Goal: Download file/media

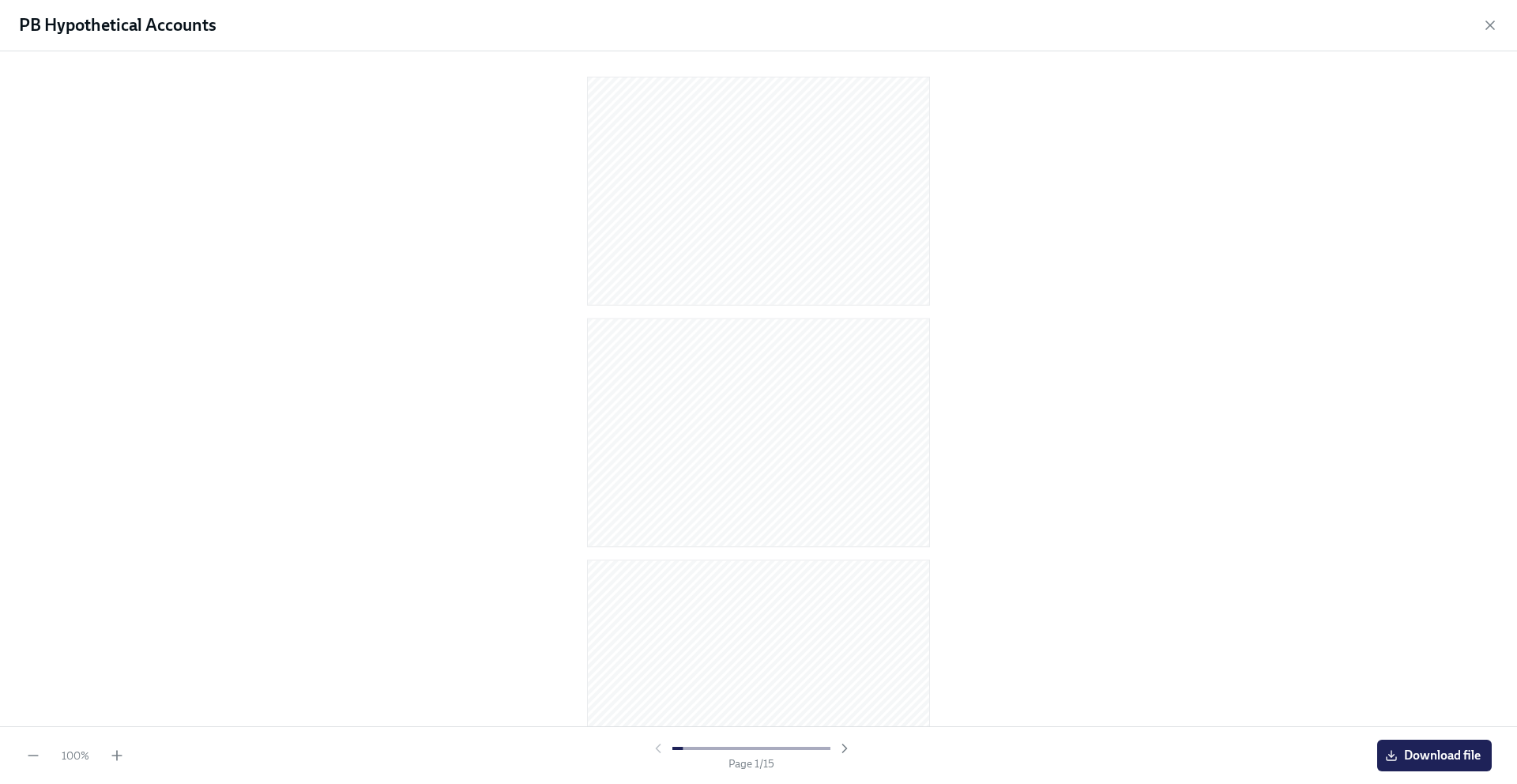
scroll to position [196, 0]
click at [844, 745] on icon "button" at bounding box center [844, 748] width 16 height 16
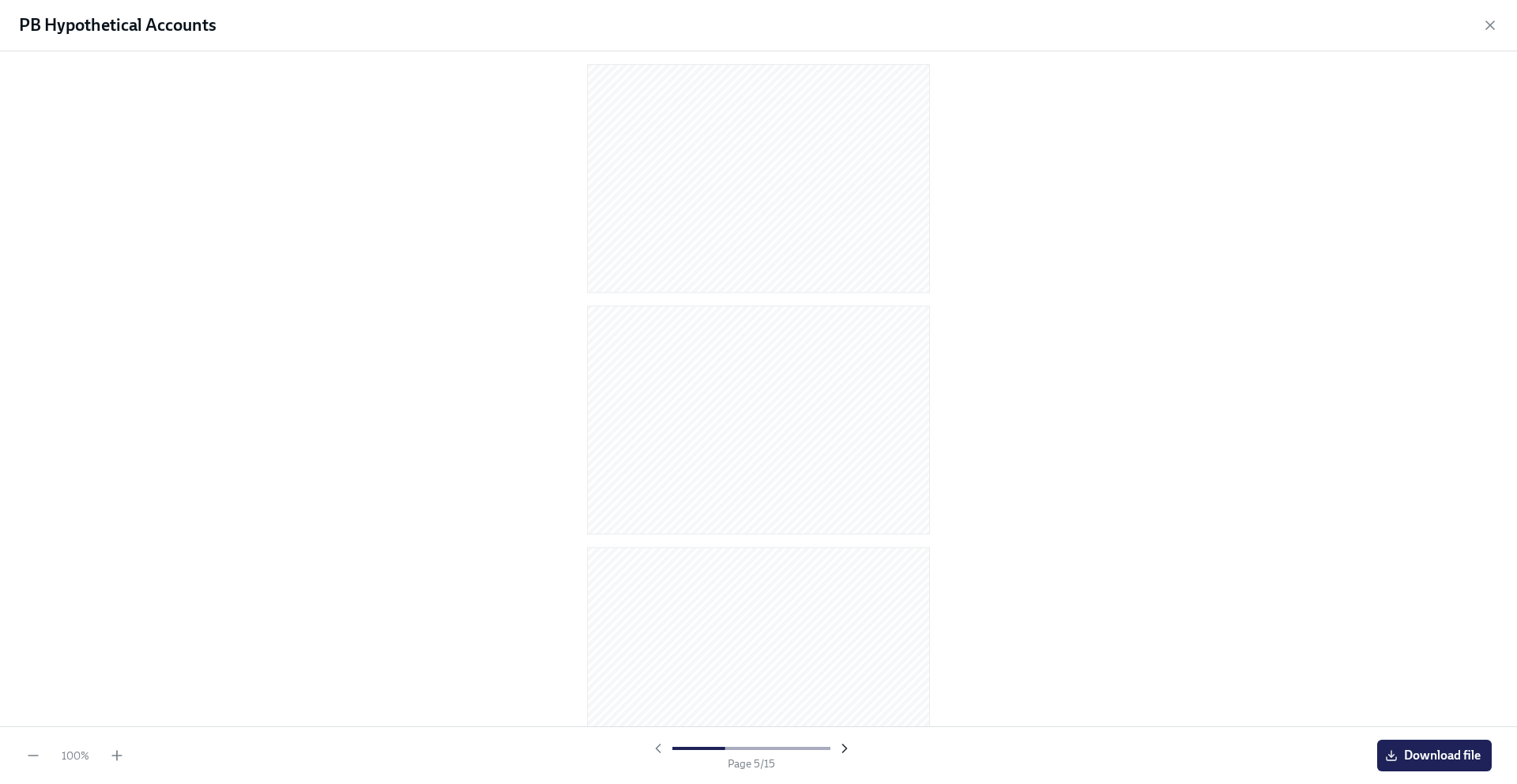
click at [844, 745] on icon "button" at bounding box center [844, 748] width 16 height 16
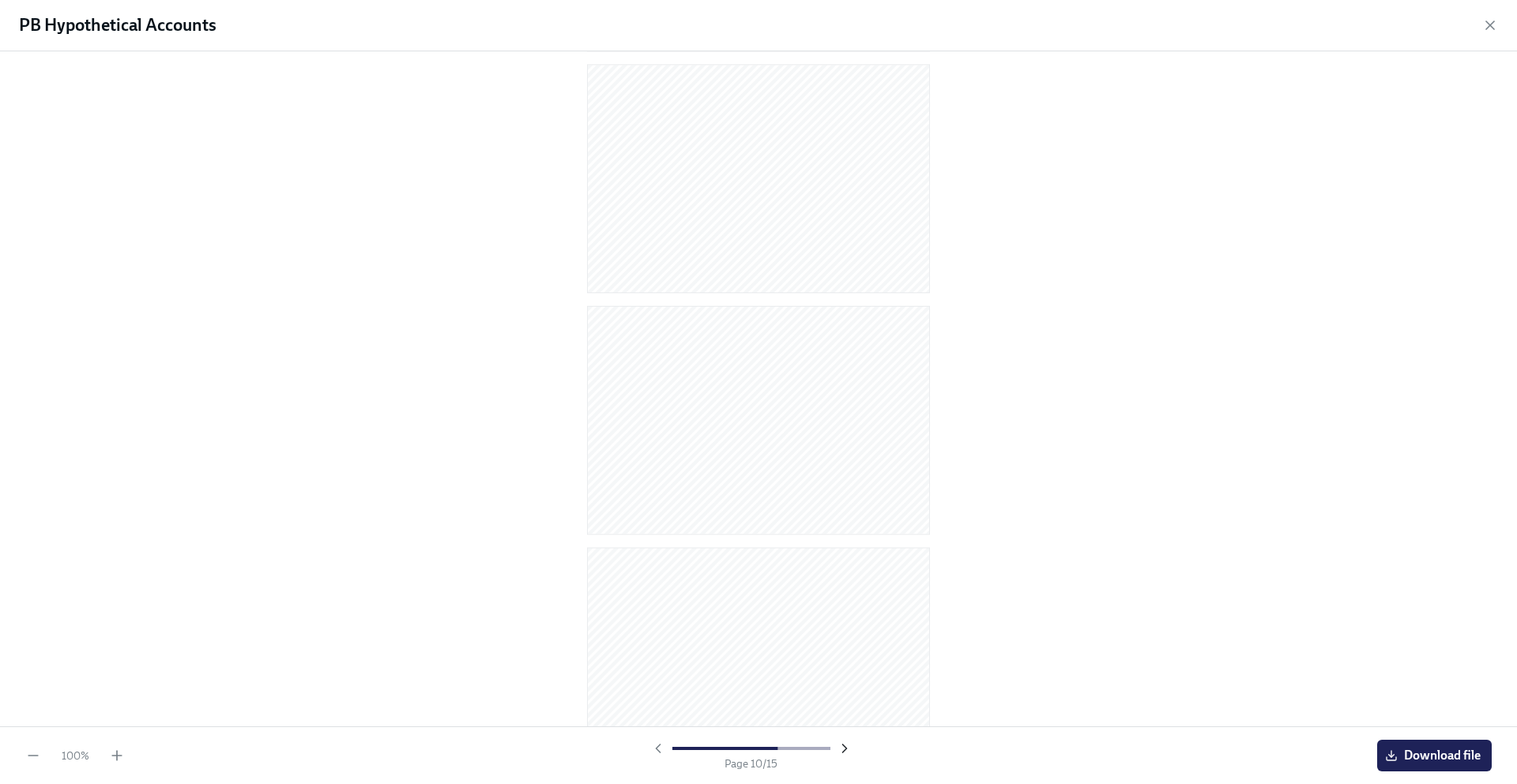
click at [844, 745] on icon "button" at bounding box center [844, 748] width 16 height 16
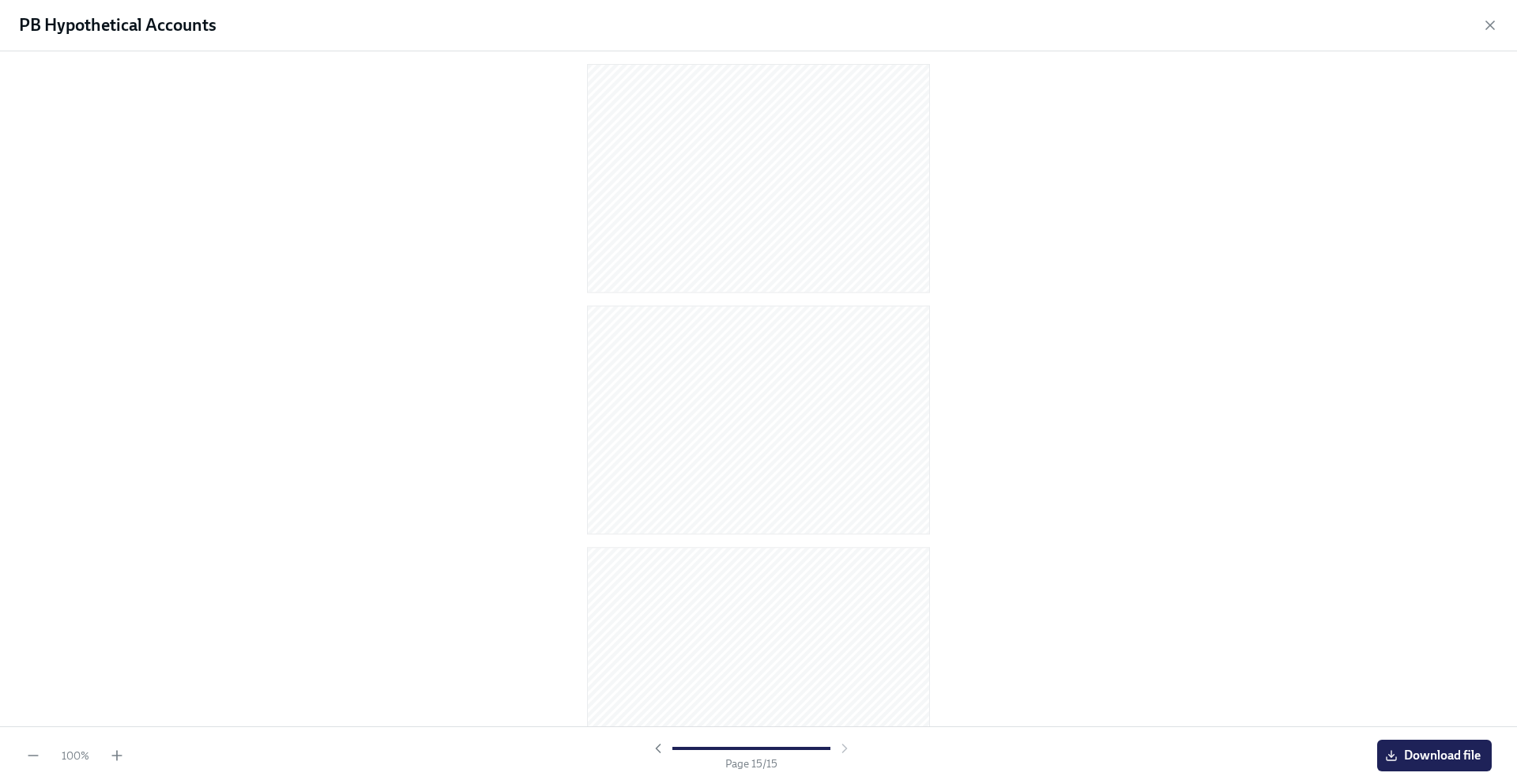
scroll to position [2959, 0]
click at [653, 752] on icon "button" at bounding box center [658, 748] width 16 height 16
click at [654, 752] on icon "button" at bounding box center [658, 748] width 16 height 16
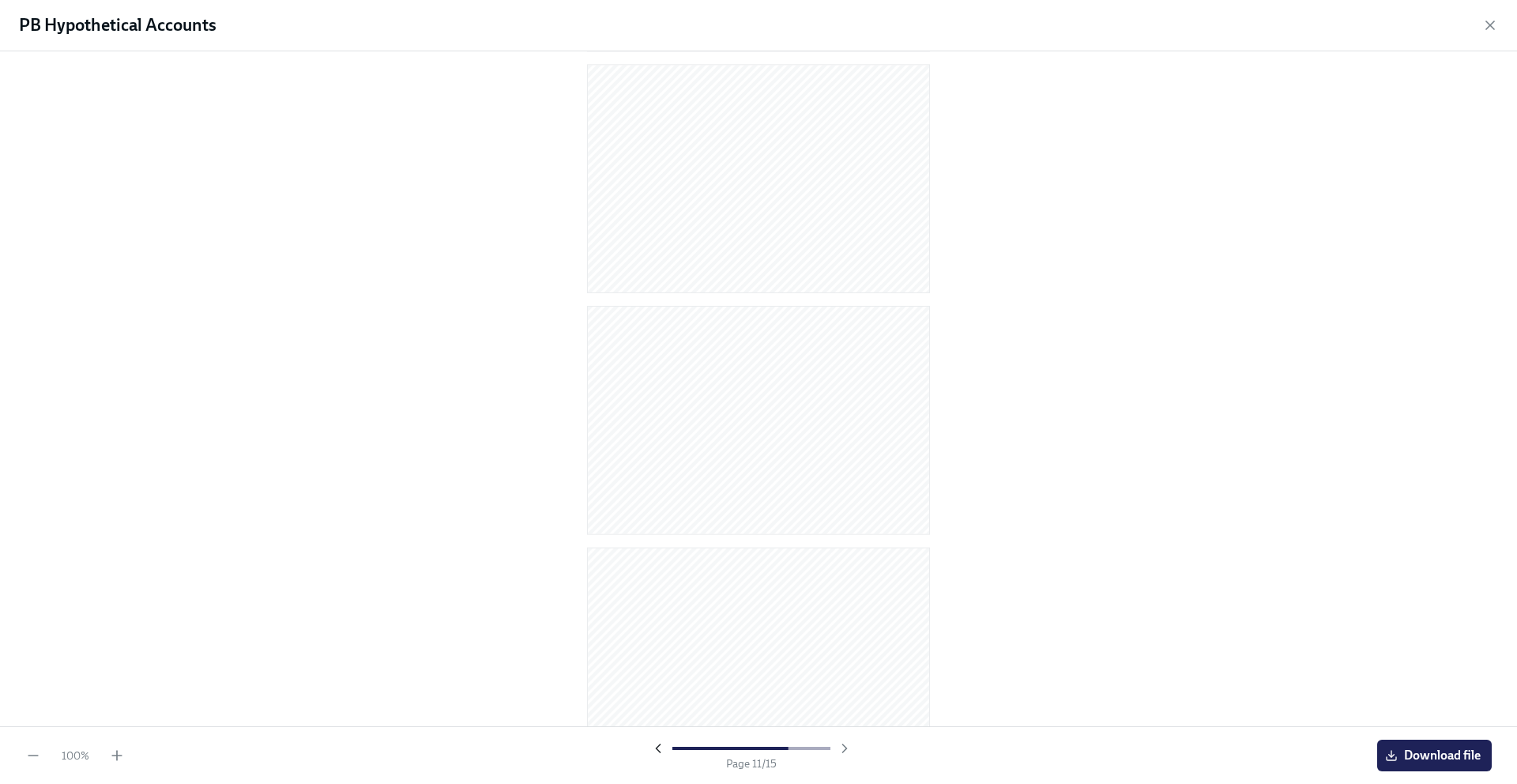
click at [654, 752] on icon "button" at bounding box center [658, 748] width 16 height 16
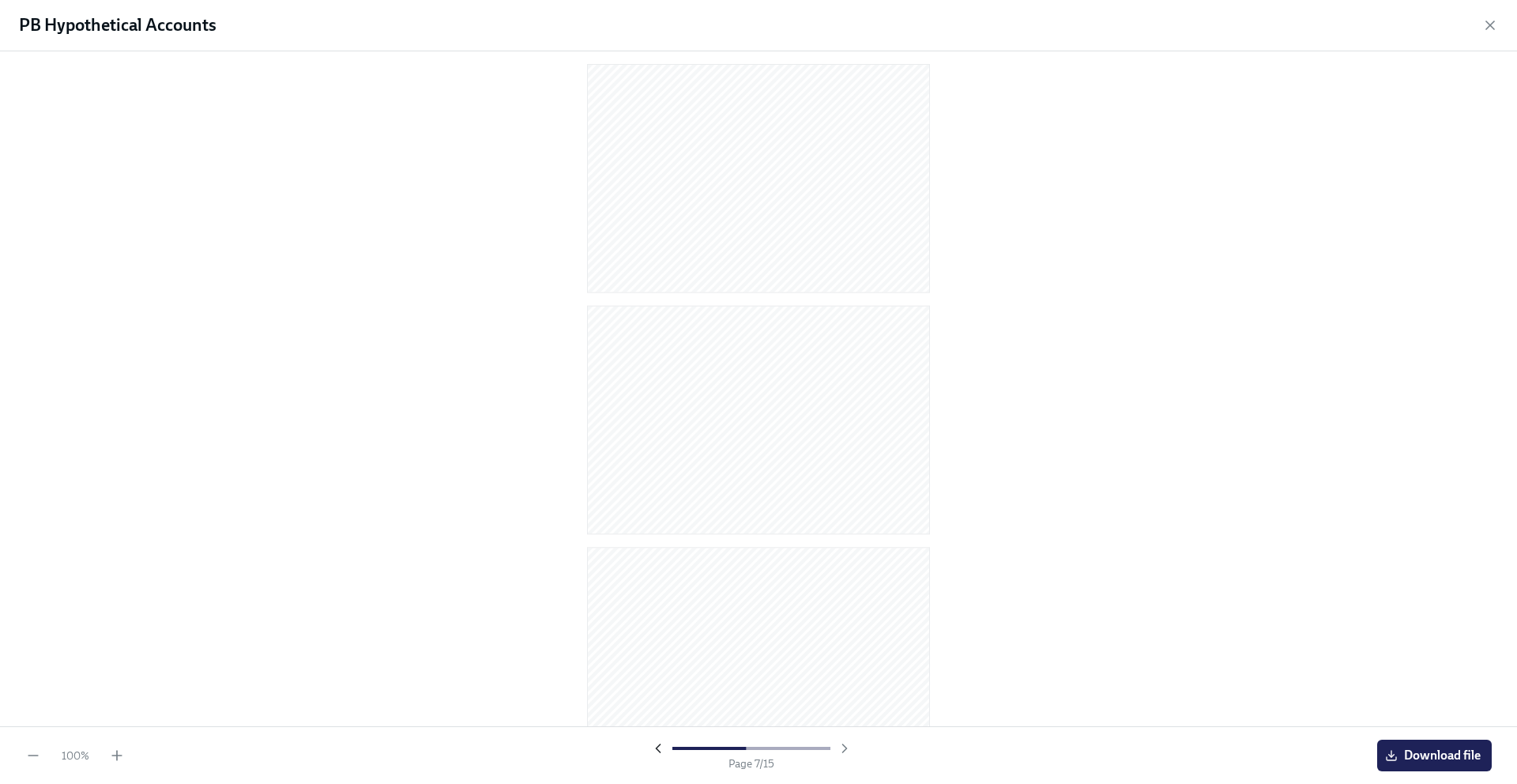
click at [654, 752] on icon "button" at bounding box center [658, 748] width 16 height 16
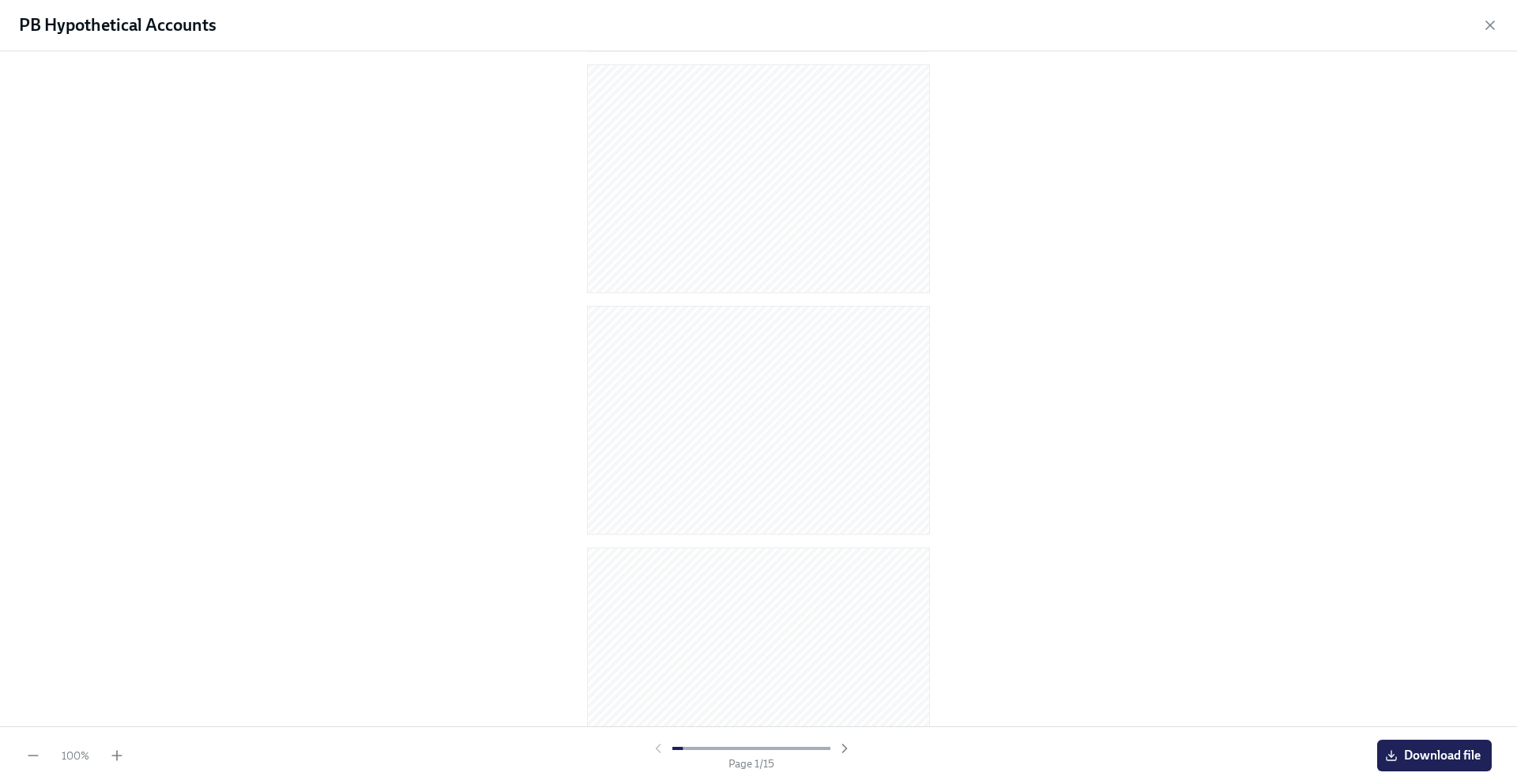
scroll to position [255, 0]
click at [654, 752] on div at bounding box center [751, 748] width 202 height 16
click at [656, 752] on div at bounding box center [751, 748] width 202 height 16
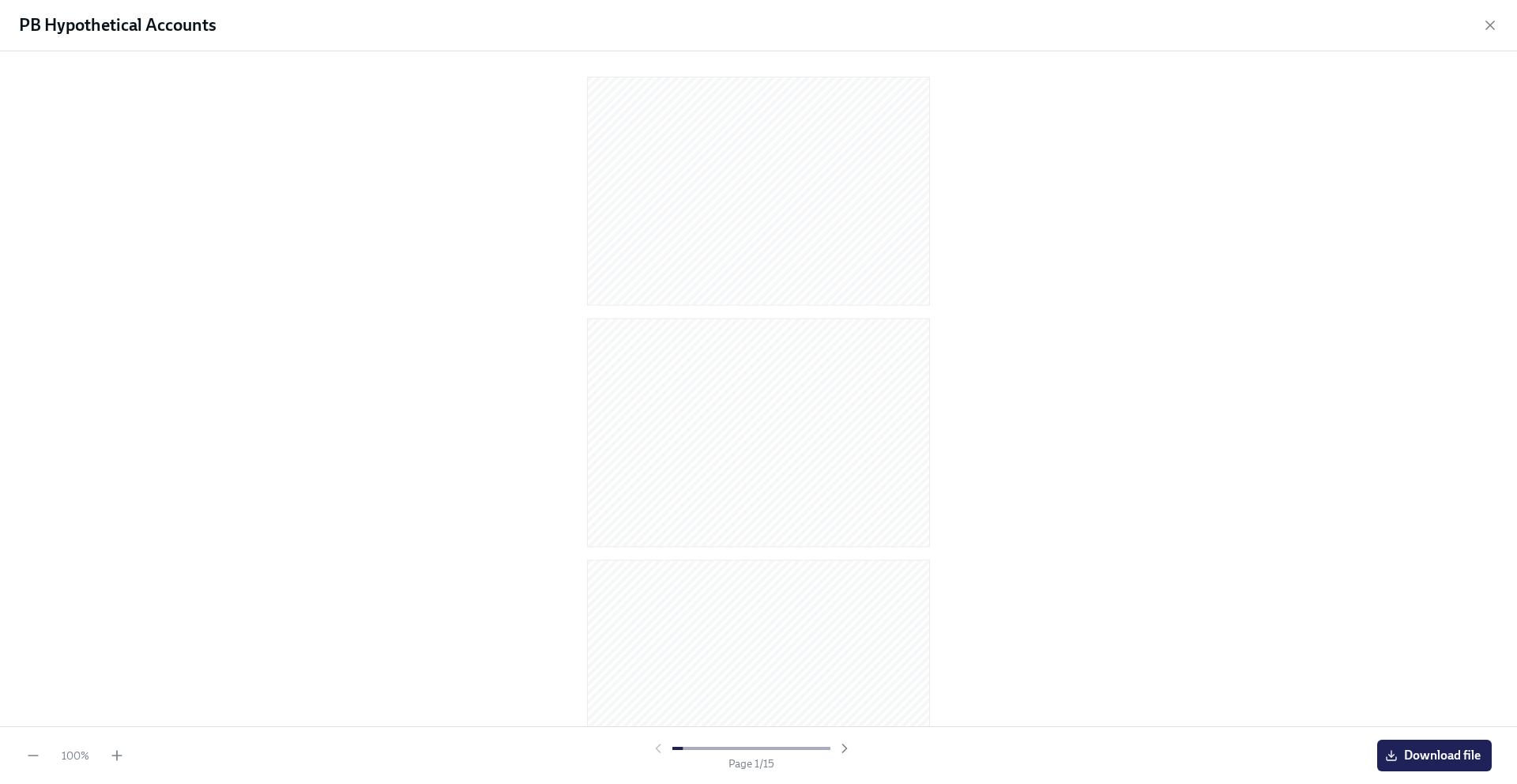
click at [125, 753] on div "100 % Page 1 / 15 Download file" at bounding box center [758, 754] width 1517 height 57
click at [120, 755] on icon "button" at bounding box center [117, 755] width 16 height 16
